Goal: Information Seeking & Learning: Learn about a topic

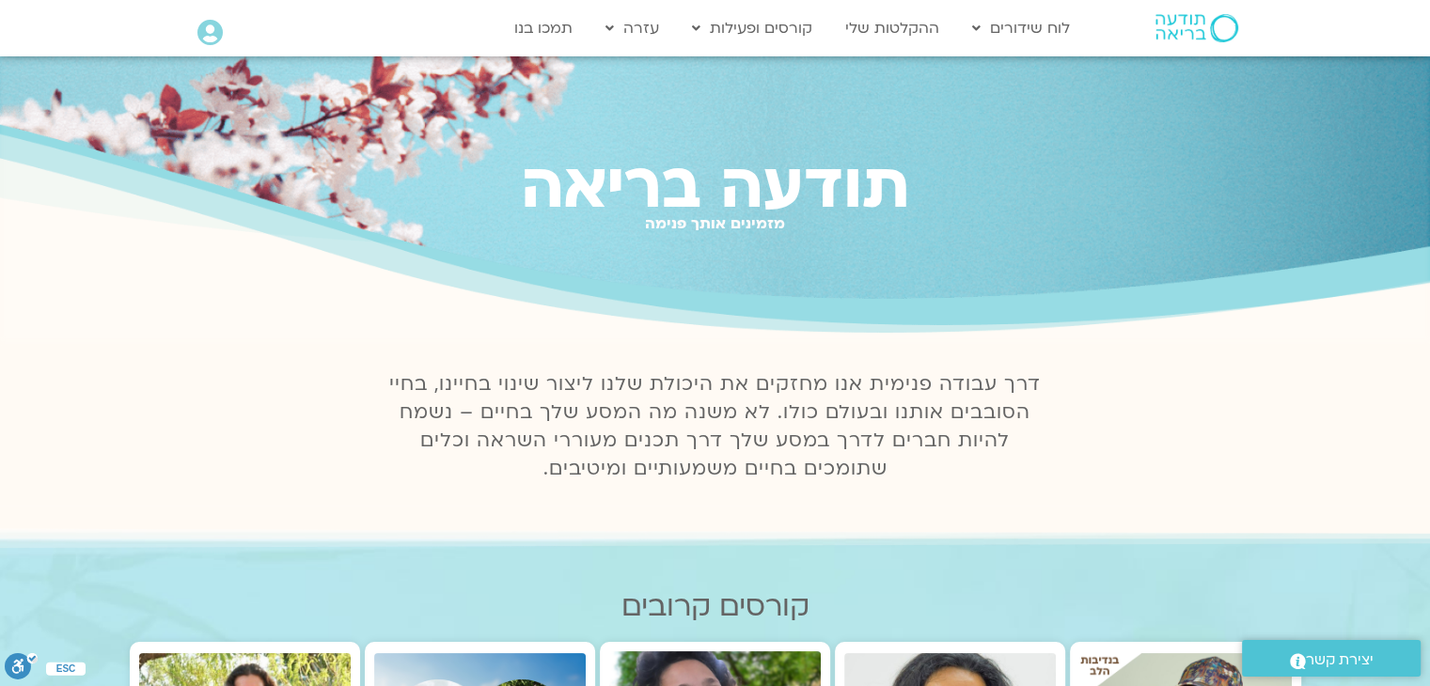
click at [216, 33] on icon at bounding box center [209, 33] width 25 height 26
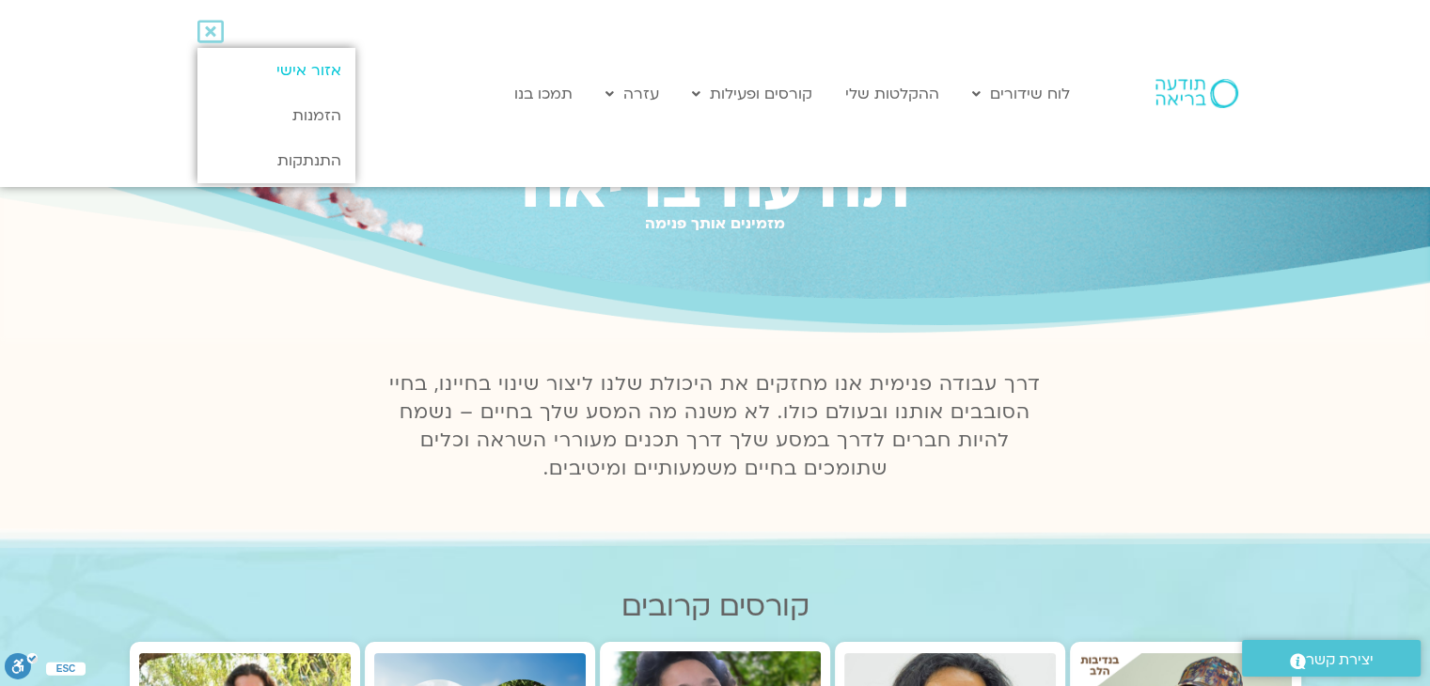
click at [290, 61] on link "אזור אישי" at bounding box center [275, 70] width 157 height 45
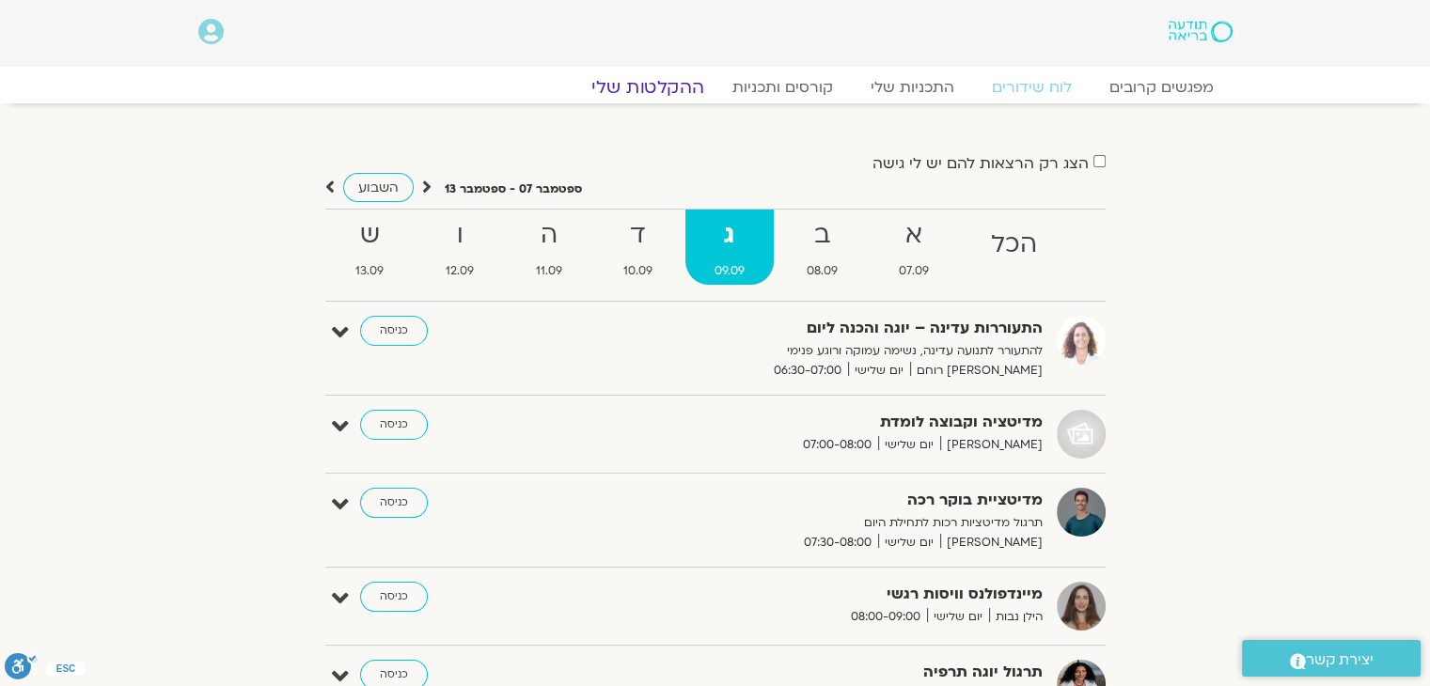
click at [687, 82] on link "ההקלטות שלי" at bounding box center [648, 87] width 158 height 23
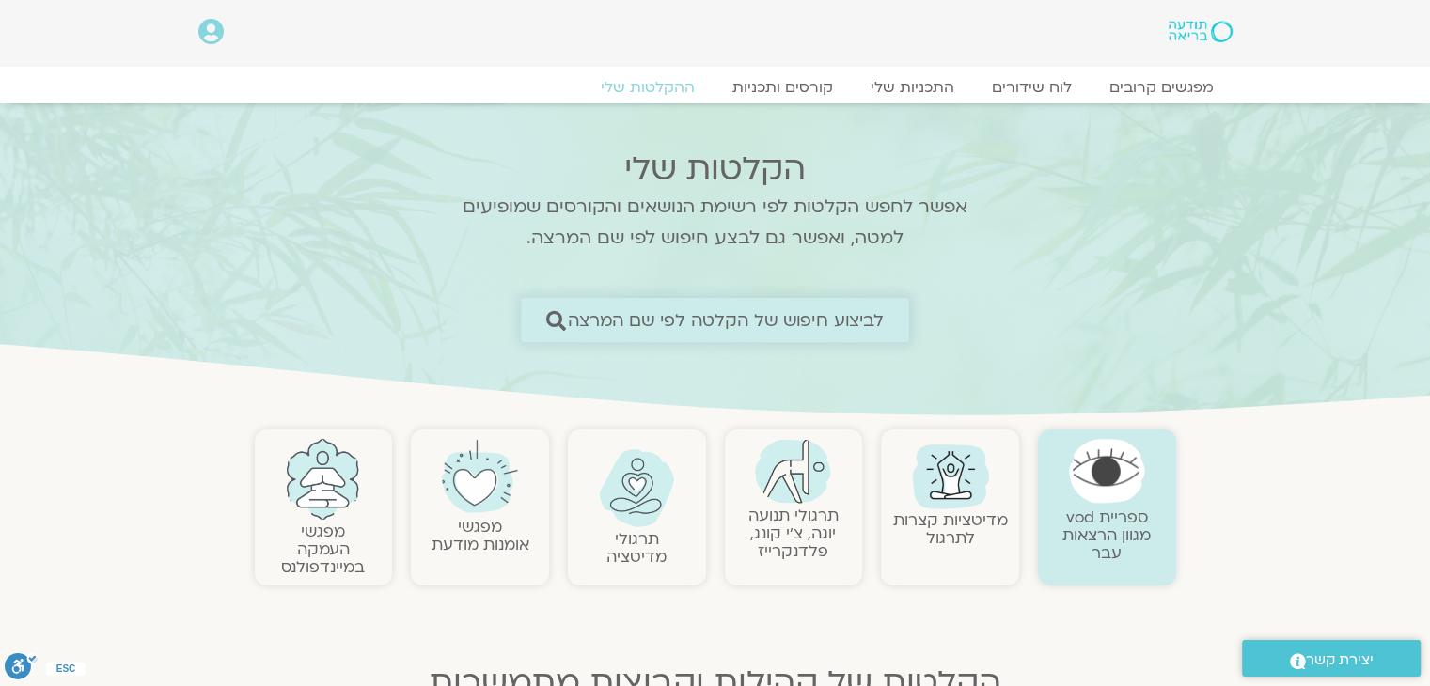
click at [850, 312] on span "לביצוע חיפוש של הקלטה לפי שם המרצה" at bounding box center [726, 320] width 317 height 20
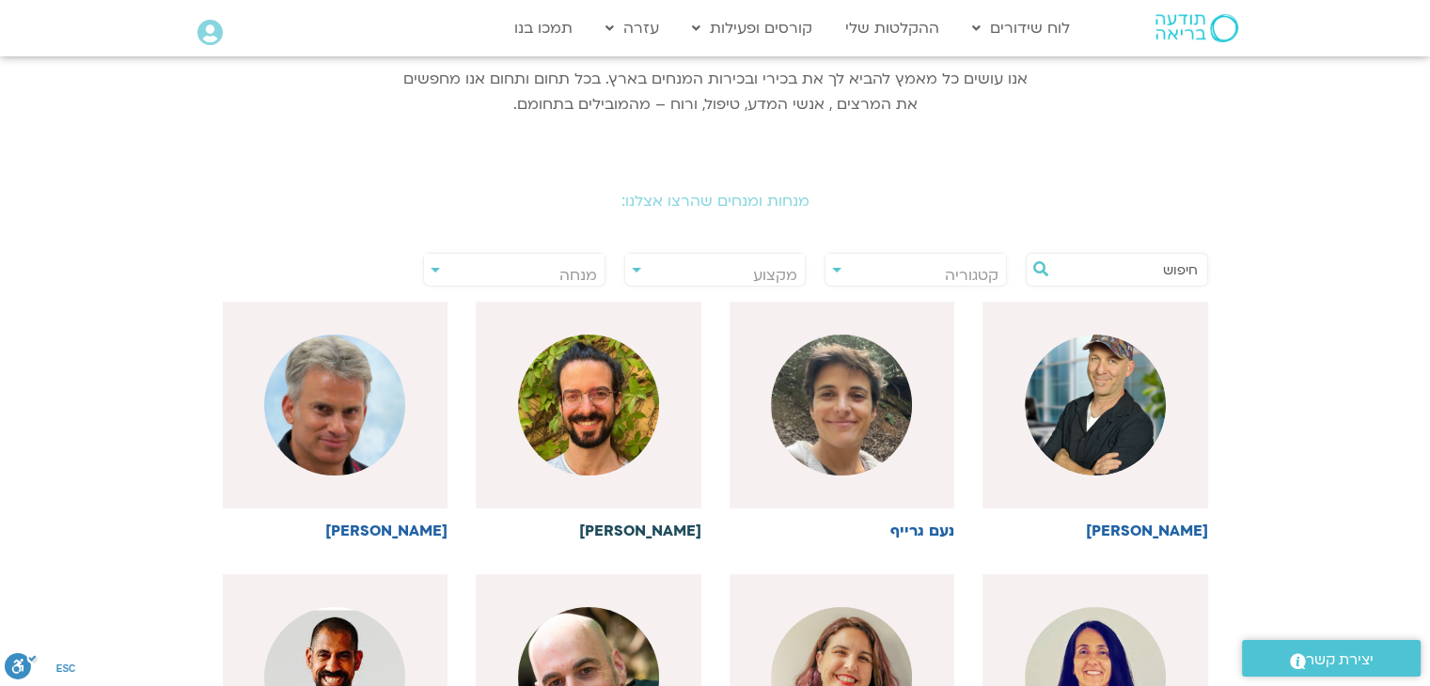
scroll to position [282, 0]
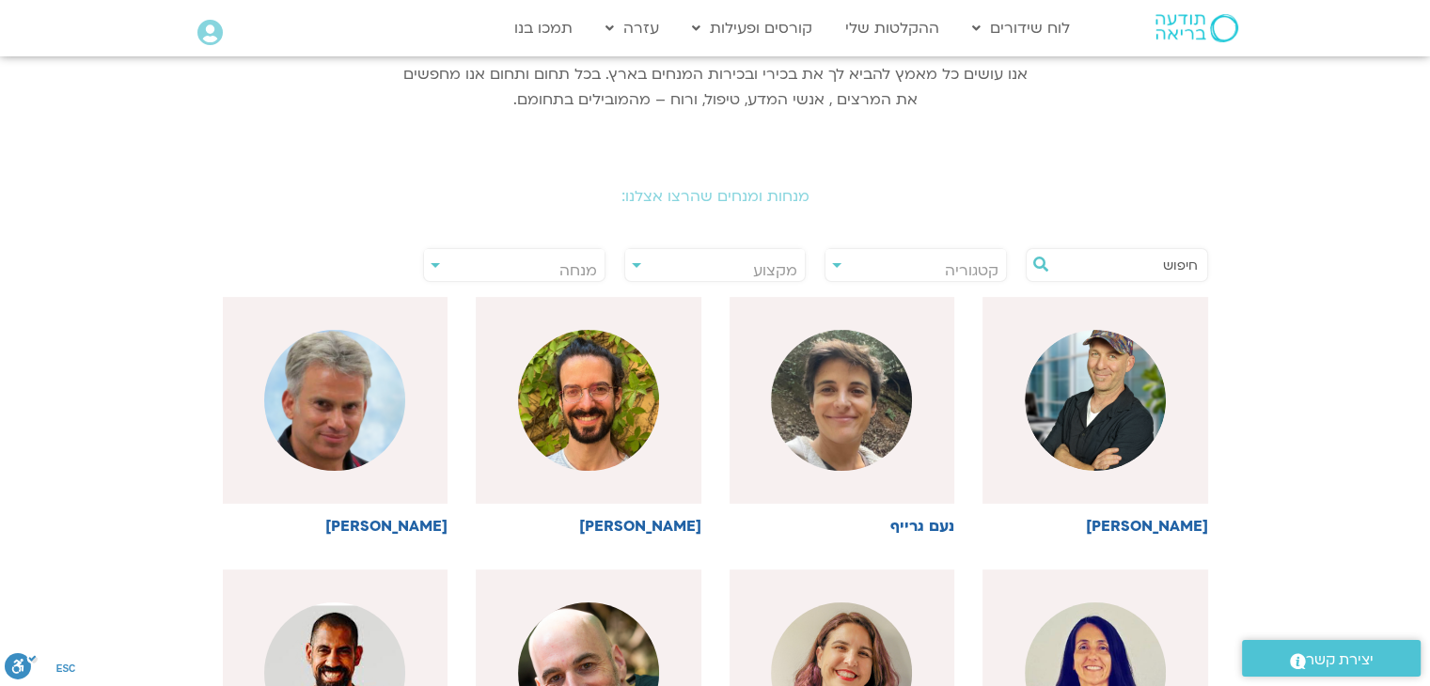
click at [572, 264] on span "מנחה" at bounding box center [578, 270] width 38 height 21
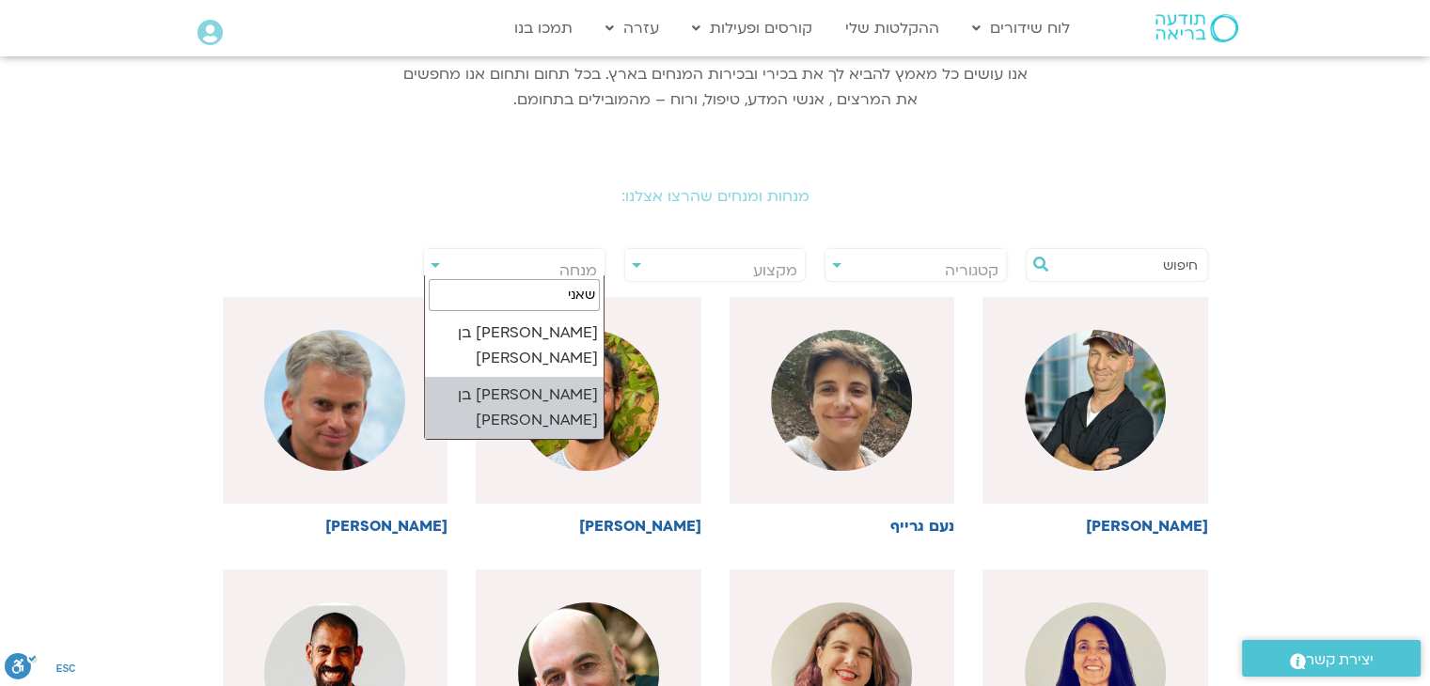
type input "שאני"
select select "****"
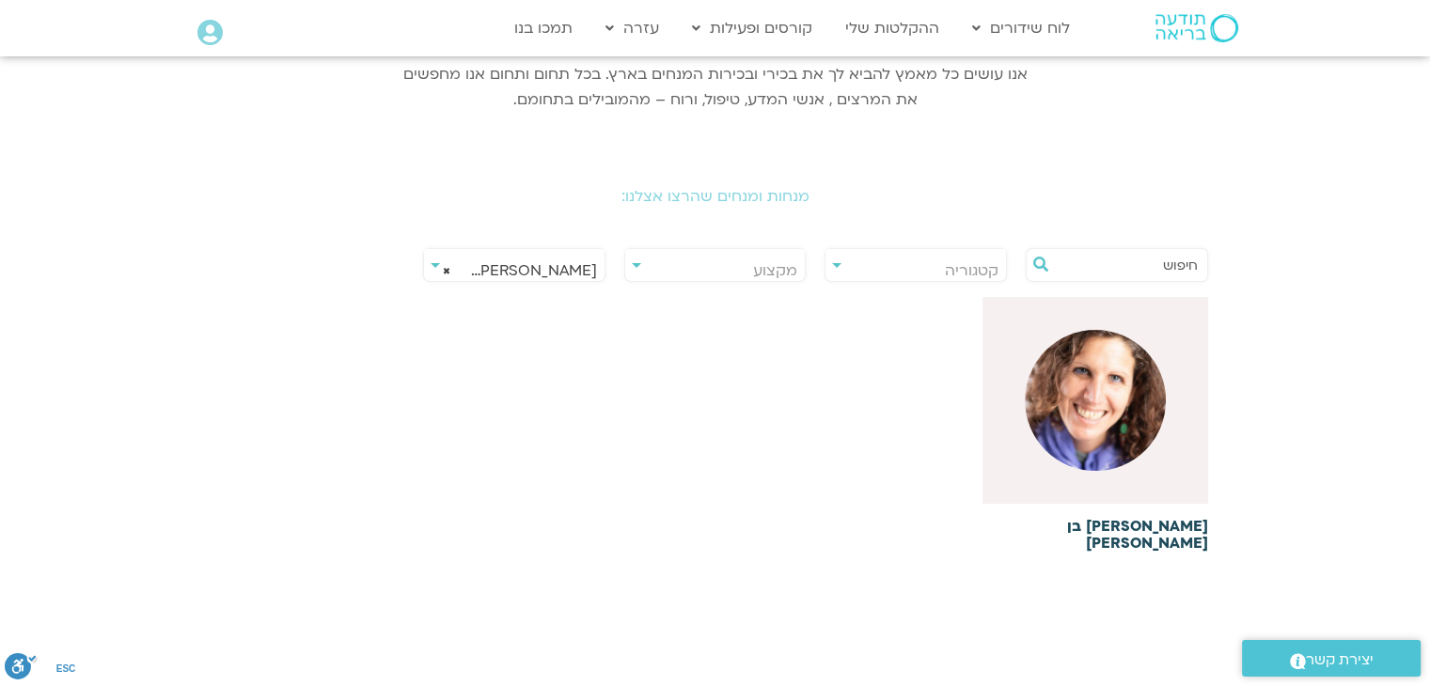
click at [1125, 437] on img at bounding box center [1095, 400] width 141 height 141
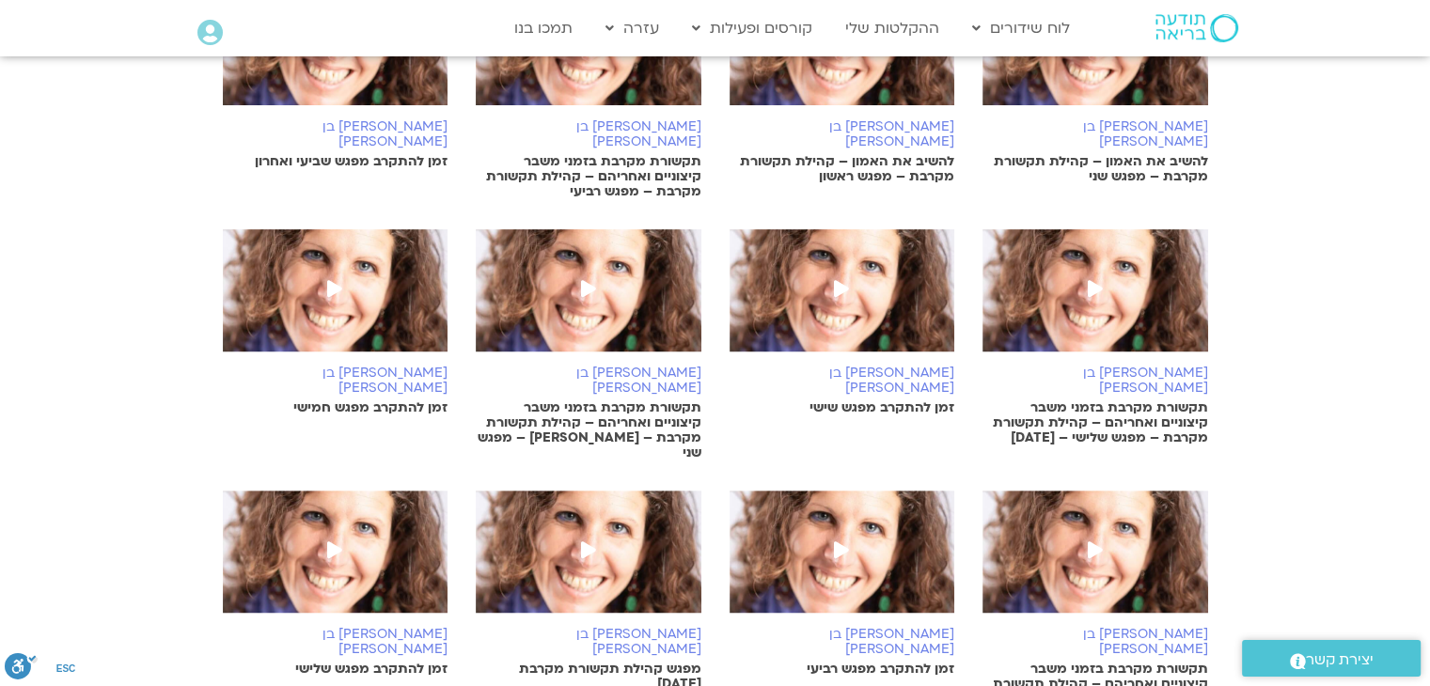
scroll to position [1316, 0]
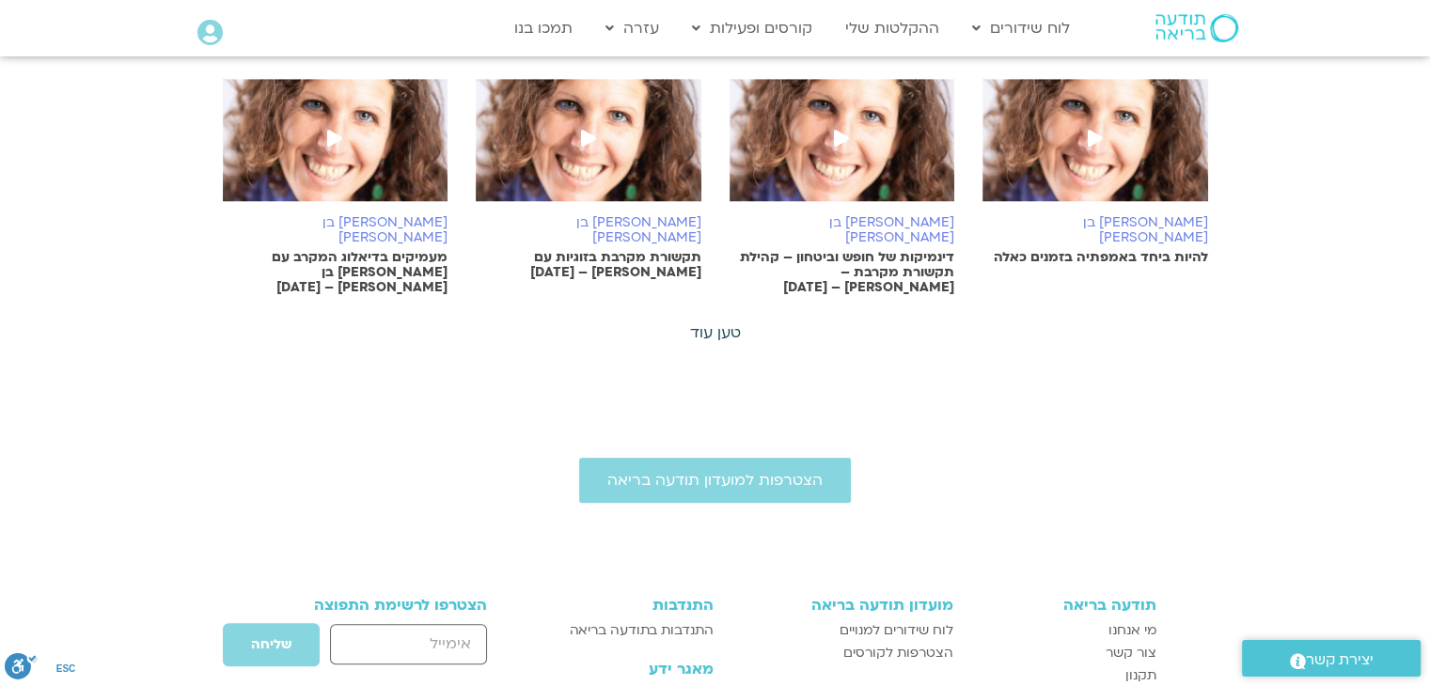
click at [716, 323] on link "טען עוד" at bounding box center [715, 333] width 51 height 21
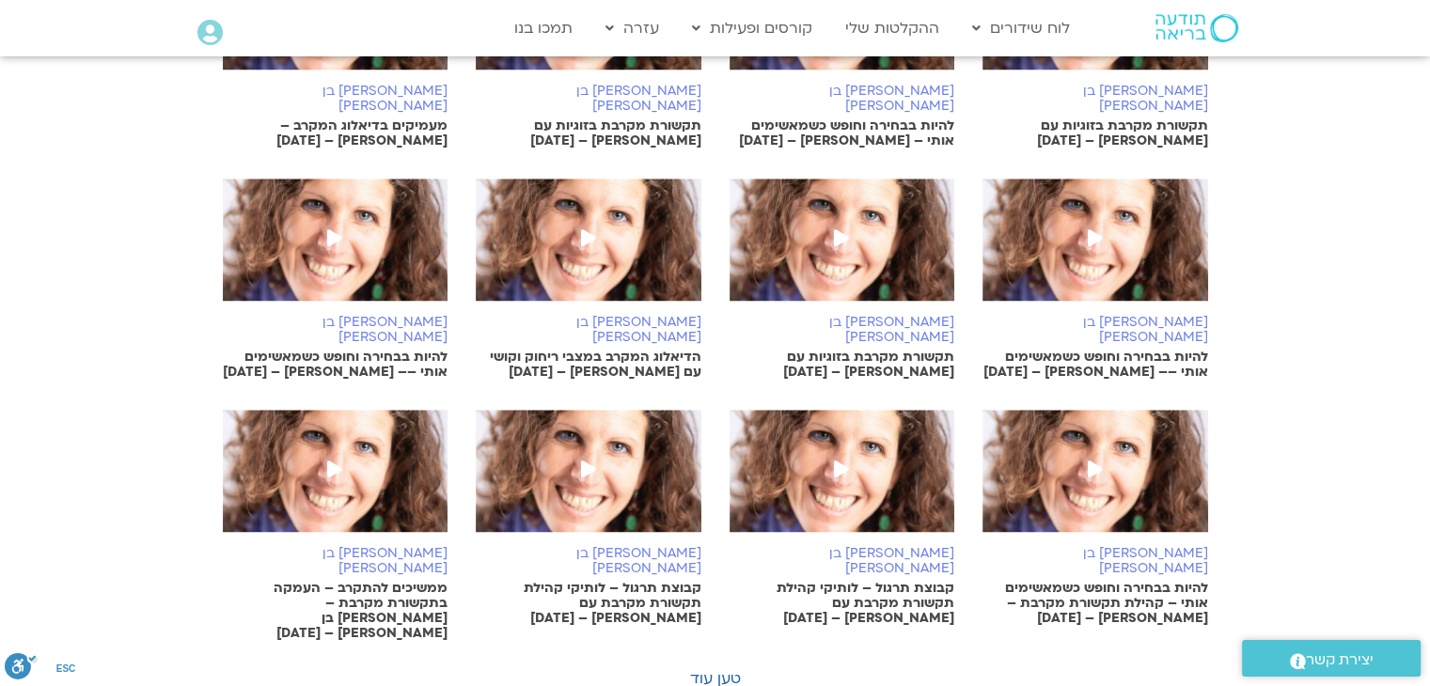
scroll to position [1975, 0]
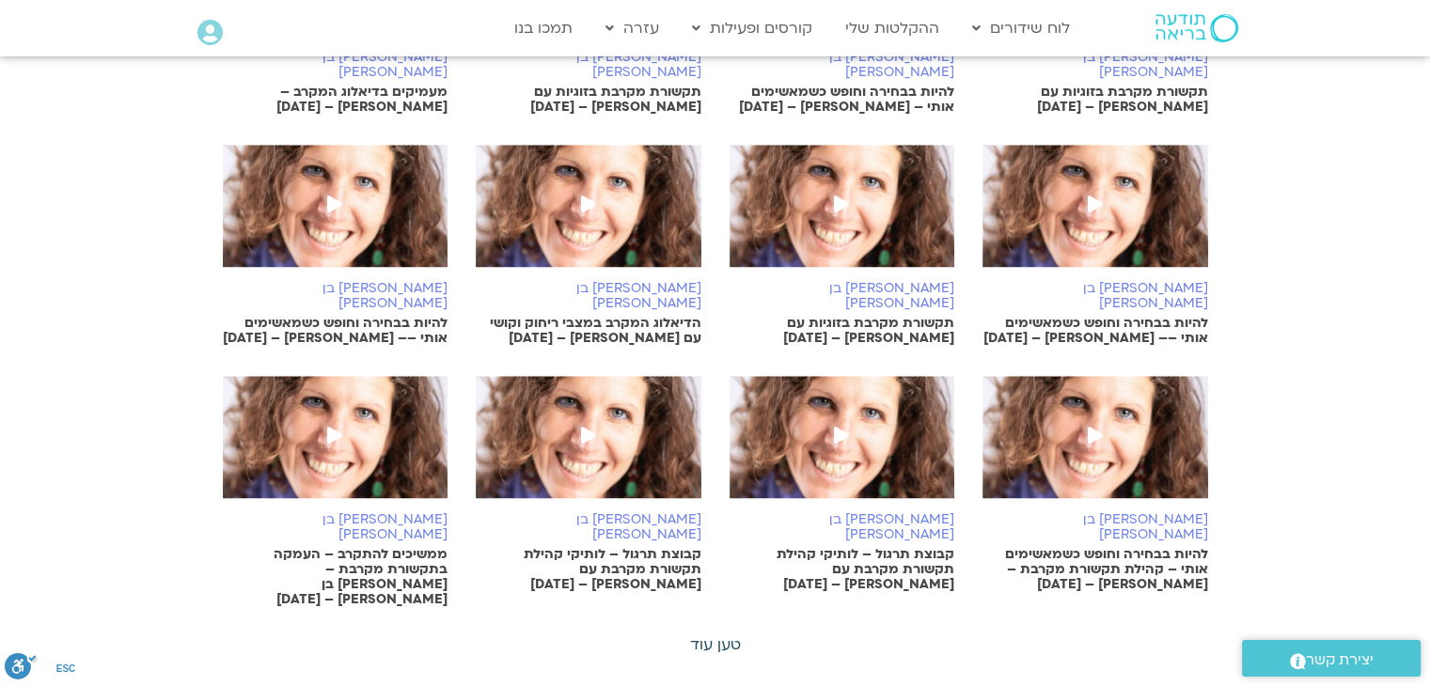
click at [705, 635] on link "טען עוד" at bounding box center [715, 645] width 51 height 21
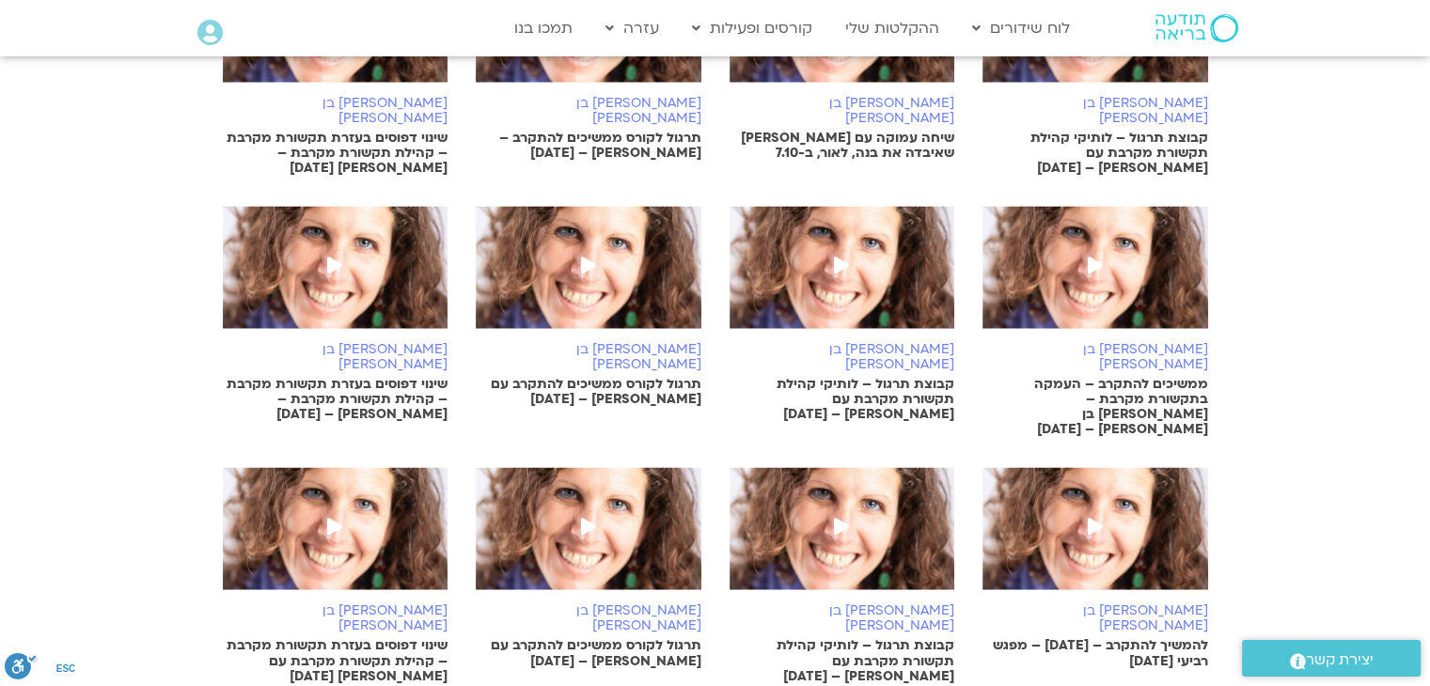
scroll to position [2915, 0]
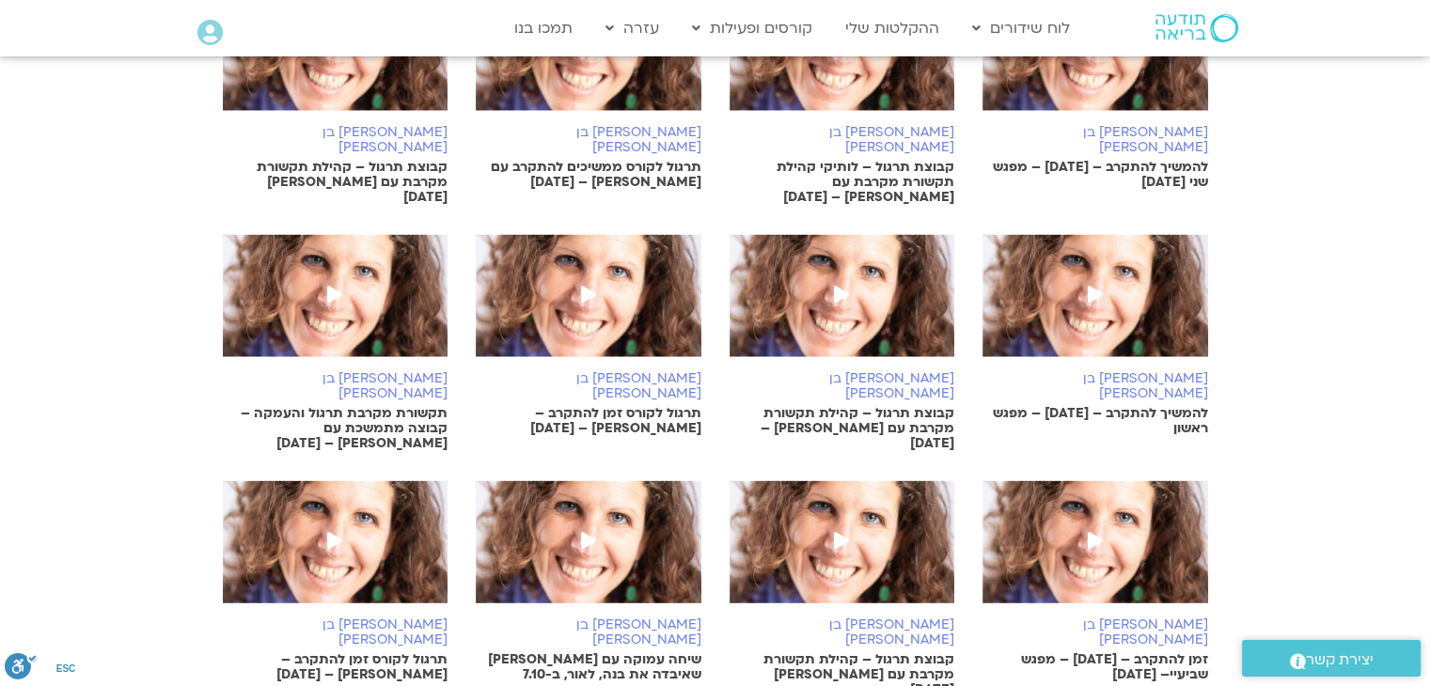
scroll to position [3949, 0]
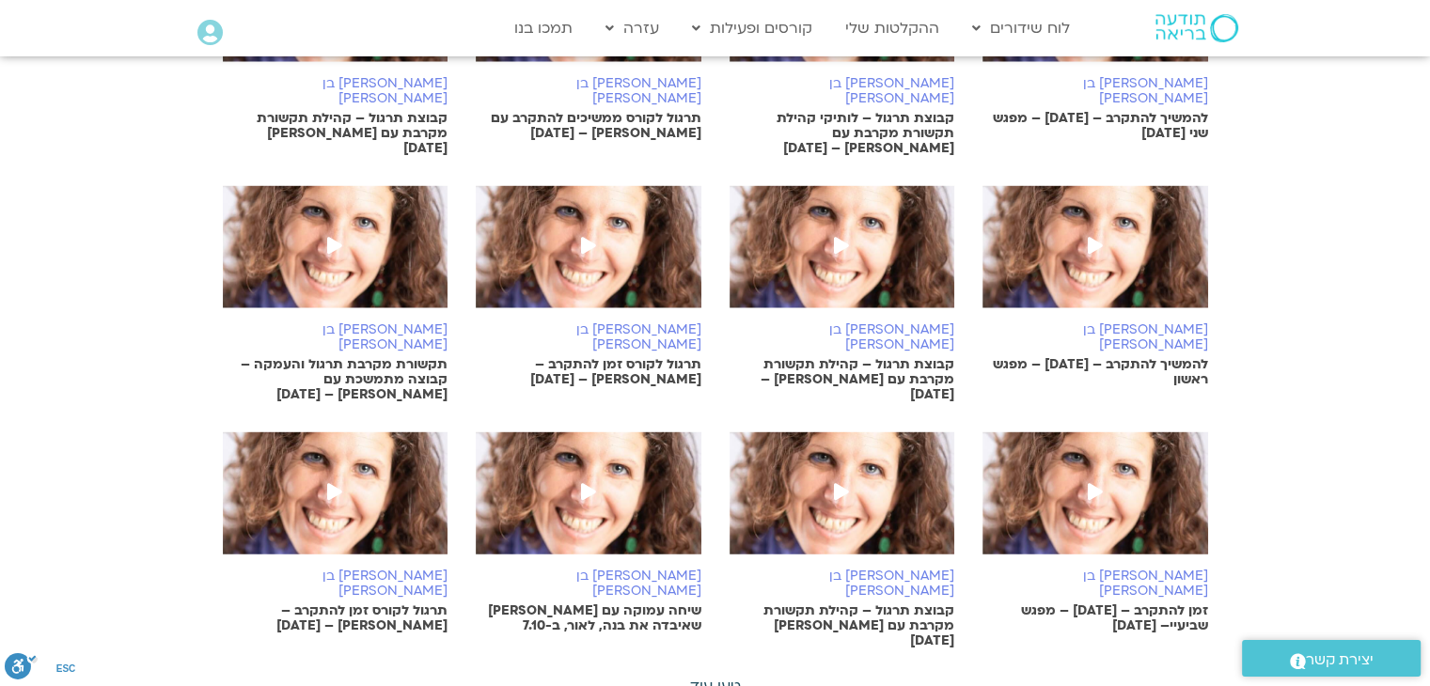
click at [736, 676] on link "טען עוד" at bounding box center [715, 686] width 51 height 21
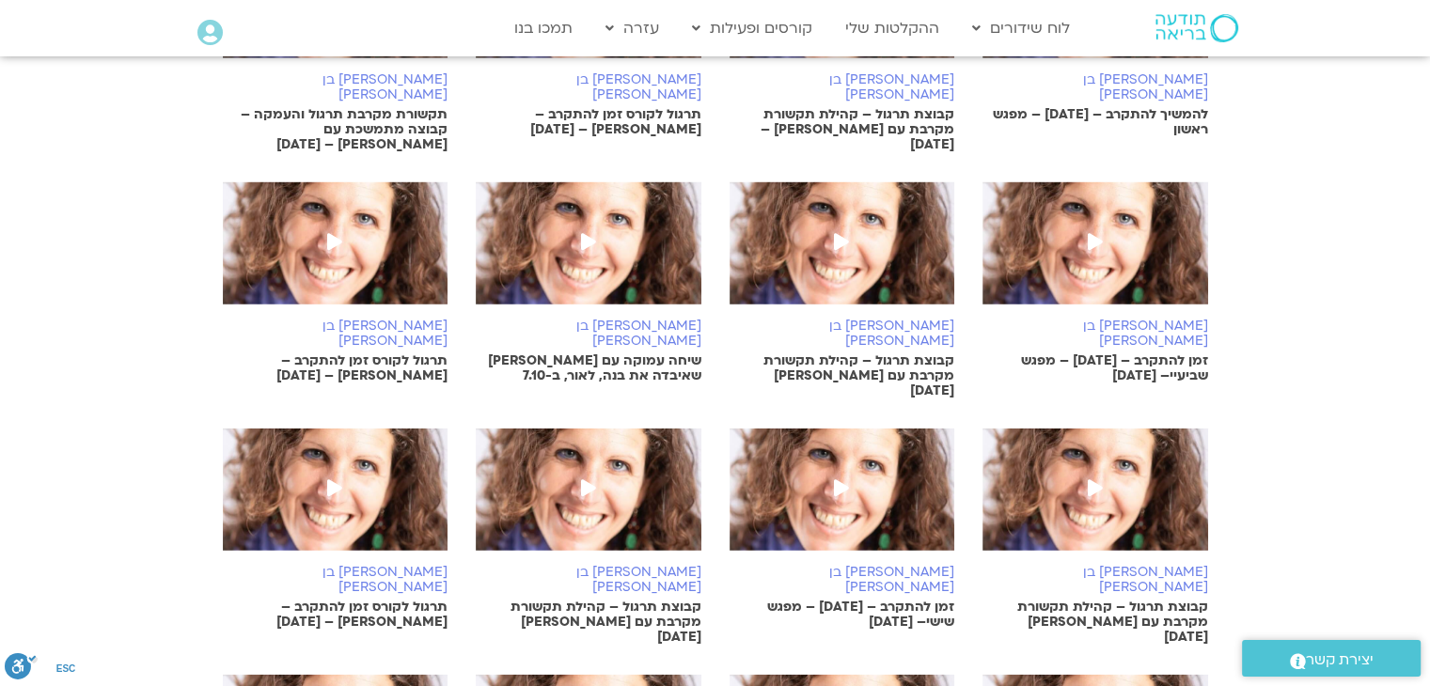
scroll to position [4231, 0]
